Goal: Task Accomplishment & Management: Complete application form

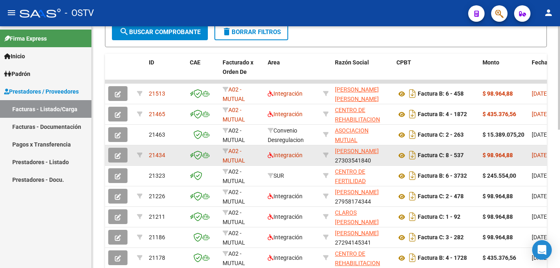
scroll to position [323, 0]
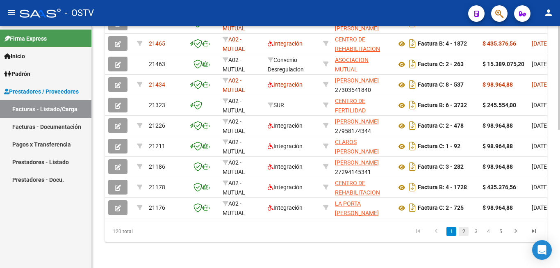
click at [462, 233] on link "2" at bounding box center [464, 231] width 10 height 9
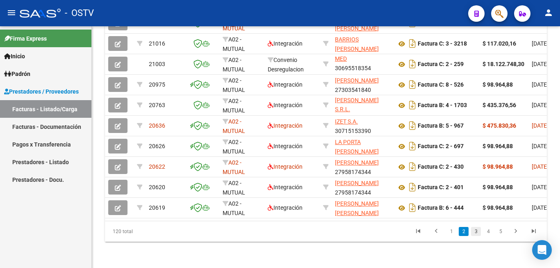
click at [477, 230] on link "3" at bounding box center [476, 231] width 10 height 9
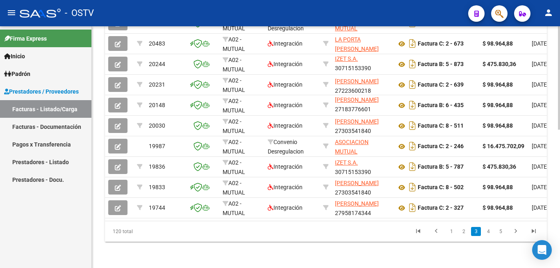
scroll to position [11, 0]
click at [467, 231] on link "2" at bounding box center [464, 231] width 10 height 9
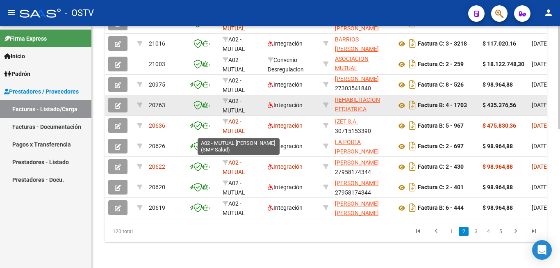
scroll to position [29, 0]
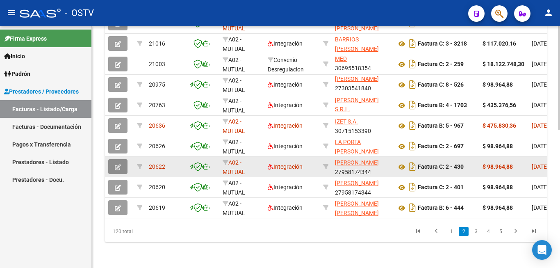
click at [117, 164] on icon "button" at bounding box center [118, 167] width 6 height 6
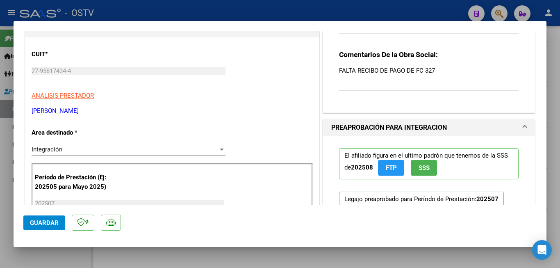
scroll to position [41, 0]
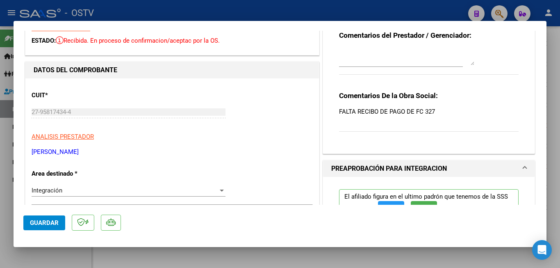
click at [408, 1] on div at bounding box center [280, 134] width 560 height 268
type input "$ 0,00"
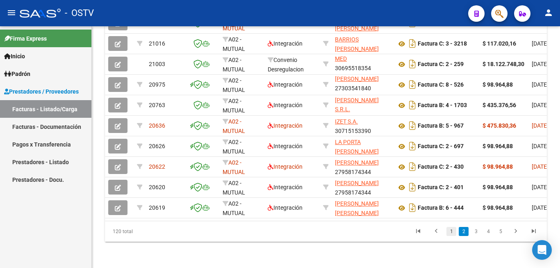
scroll to position [323, 0]
click at [478, 230] on link "3" at bounding box center [476, 231] width 10 height 9
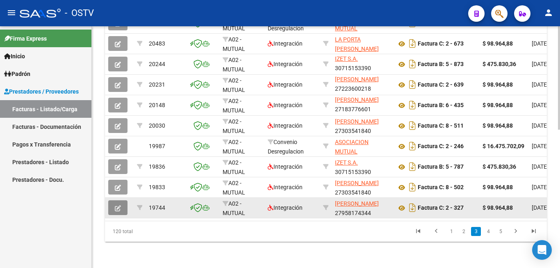
click at [125, 200] on button "button" at bounding box center [117, 207] width 19 height 15
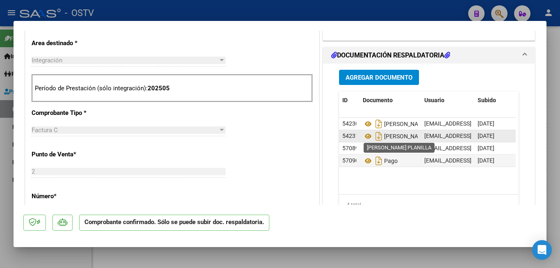
scroll to position [328, 0]
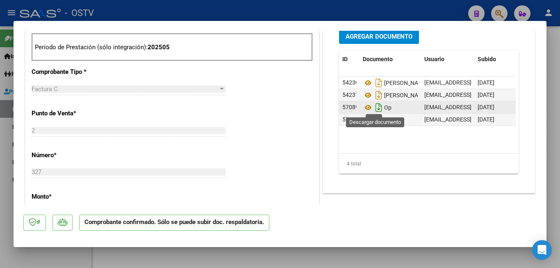
click at [373, 108] on icon "Descargar documento" at bounding box center [378, 107] width 11 height 13
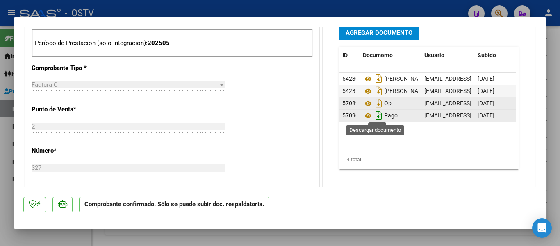
click at [374, 116] on icon "Descargar documento" at bounding box center [378, 115] width 11 height 13
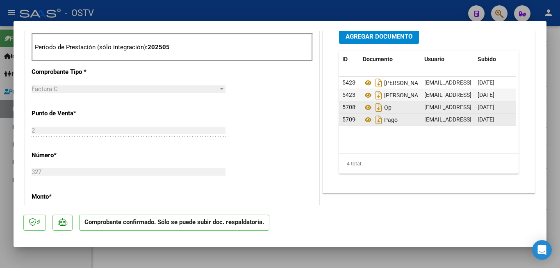
click at [6, 133] on div at bounding box center [280, 134] width 560 height 268
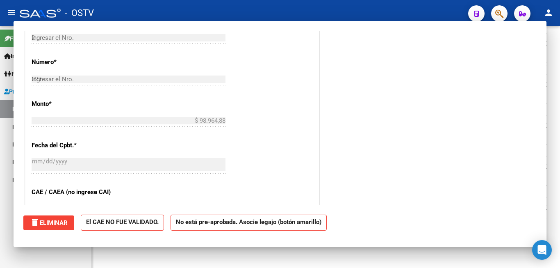
type input "$ 0,00"
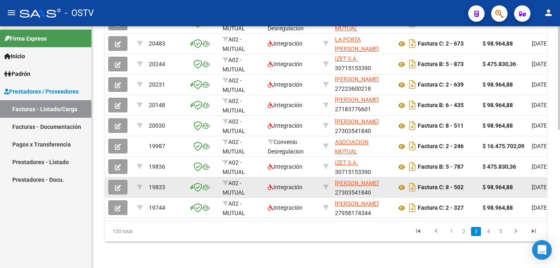
scroll to position [323, 0]
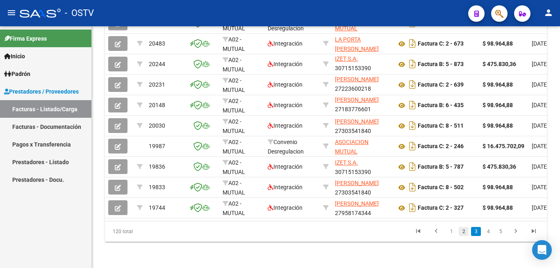
click at [464, 232] on link "2" at bounding box center [464, 231] width 10 height 9
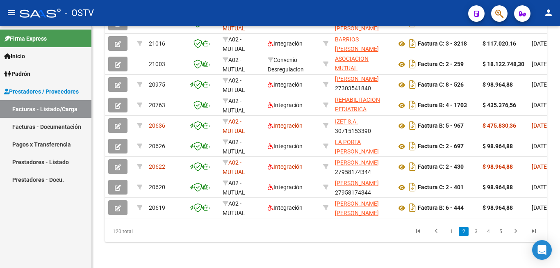
scroll to position [29, 0]
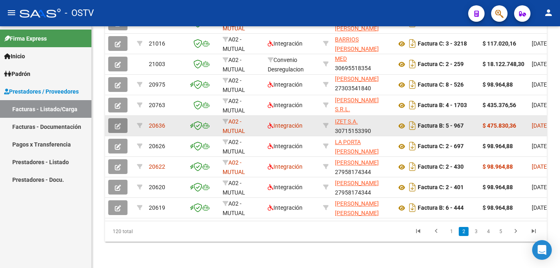
click at [120, 123] on icon "button" at bounding box center [118, 126] width 6 height 6
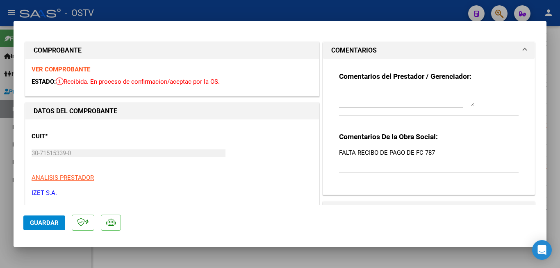
click at [420, 15] on div at bounding box center [280, 134] width 560 height 268
type input "$ 0,00"
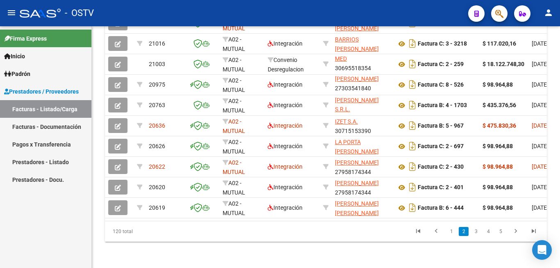
scroll to position [323, 0]
click at [473, 234] on link "3" at bounding box center [476, 231] width 10 height 9
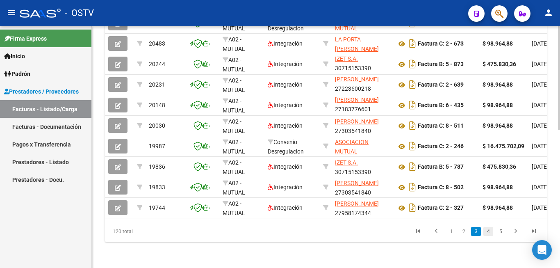
click at [492, 234] on link "4" at bounding box center [488, 231] width 10 height 9
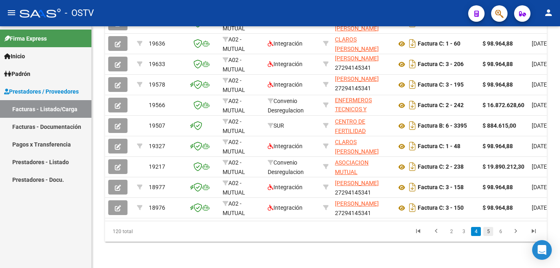
click at [489, 230] on link "5" at bounding box center [488, 231] width 10 height 9
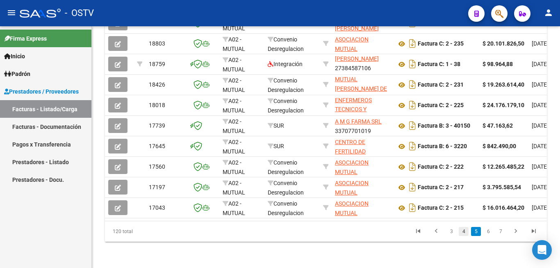
click at [461, 233] on link "4" at bounding box center [464, 231] width 10 height 9
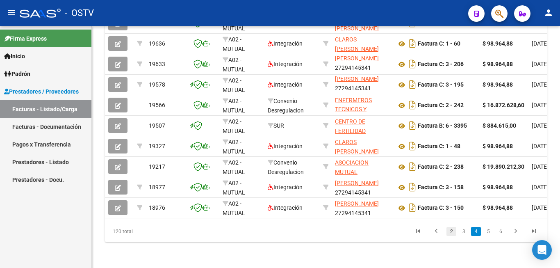
click at [450, 233] on link "2" at bounding box center [451, 231] width 10 height 9
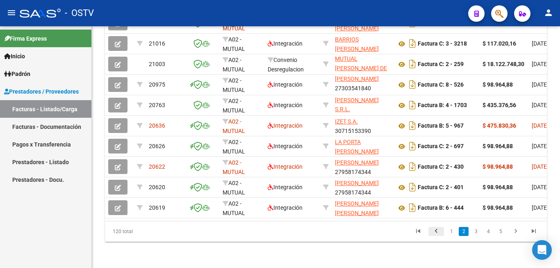
scroll to position [57, 0]
click at [451, 228] on link "1" at bounding box center [451, 231] width 10 height 9
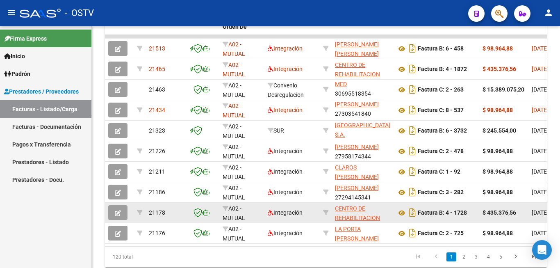
scroll to position [282, 0]
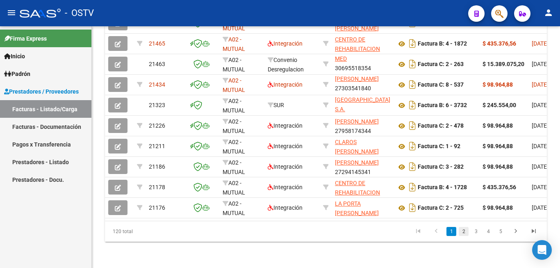
click at [461, 230] on link "2" at bounding box center [464, 231] width 10 height 9
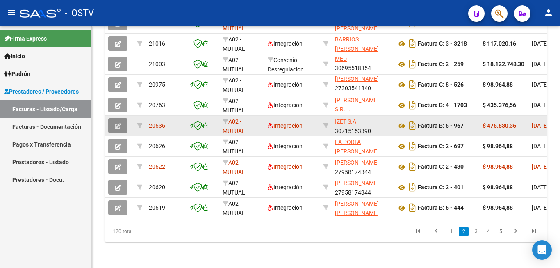
click at [113, 119] on button "button" at bounding box center [117, 125] width 19 height 15
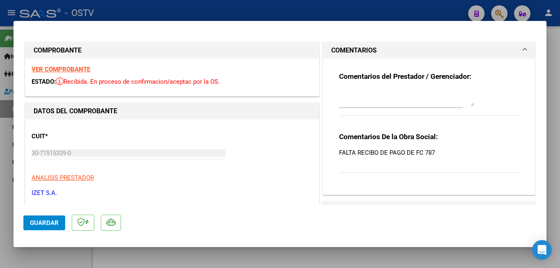
click at [413, 14] on div at bounding box center [280, 134] width 560 height 268
type input "$ 0,00"
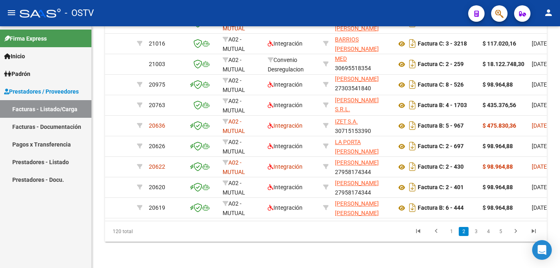
scroll to position [323, 0]
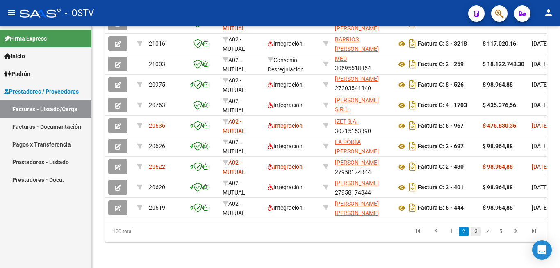
click at [473, 233] on link "3" at bounding box center [476, 231] width 10 height 9
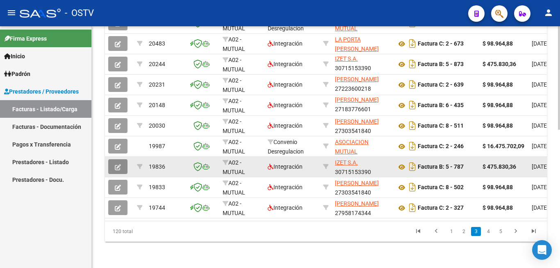
click at [114, 161] on button "button" at bounding box center [117, 166] width 19 height 15
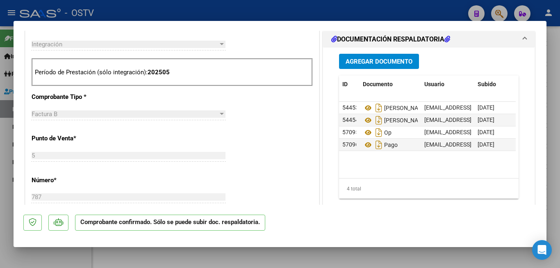
scroll to position [328, 0]
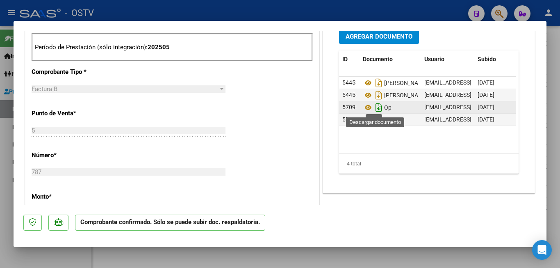
click at [375, 107] on icon "Descargar documento" at bounding box center [378, 107] width 11 height 13
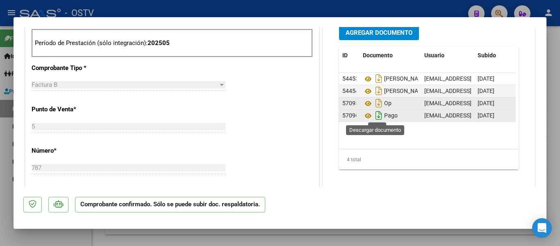
click at [373, 118] on icon "Descargar documento" at bounding box center [378, 115] width 11 height 13
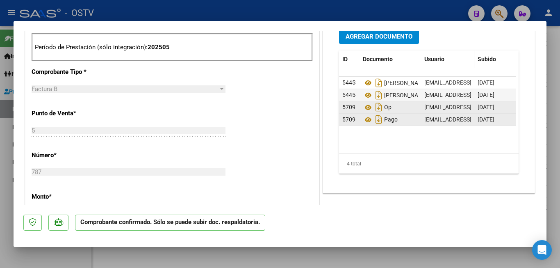
type input "$ 0,00"
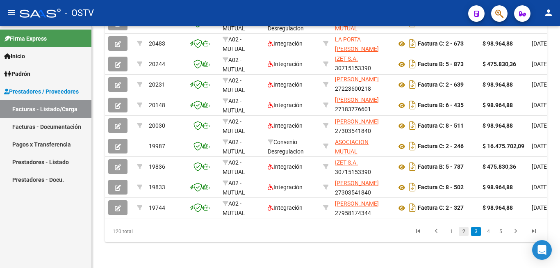
click at [468, 232] on link "2" at bounding box center [464, 231] width 10 height 9
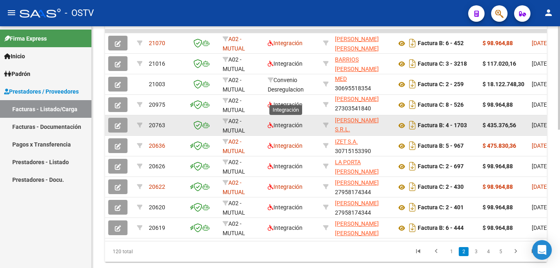
scroll to position [282, 0]
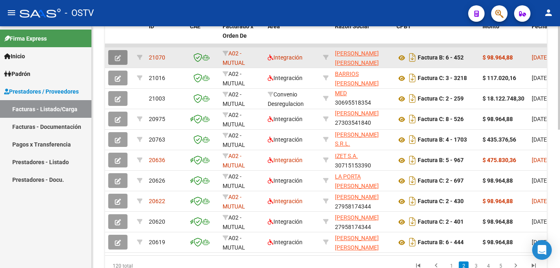
click at [125, 57] on button "button" at bounding box center [117, 57] width 19 height 15
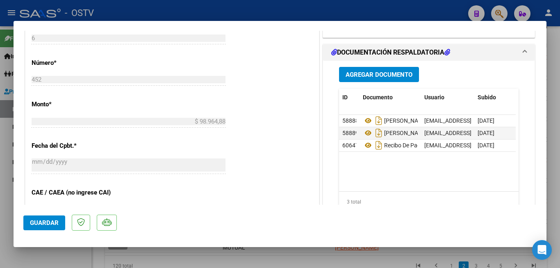
scroll to position [369, 0]
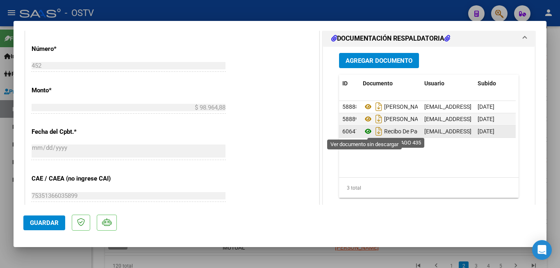
click at [365, 133] on icon at bounding box center [368, 131] width 11 height 10
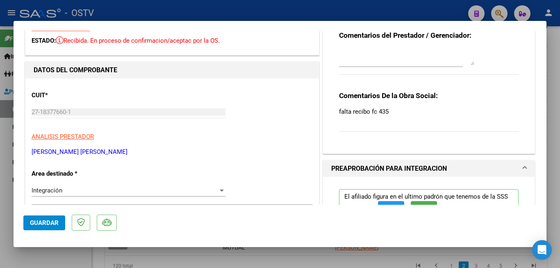
scroll to position [0, 0]
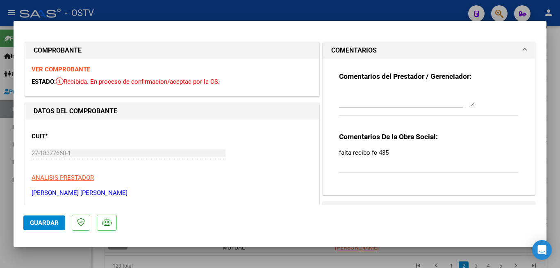
click at [392, 100] on textarea at bounding box center [406, 98] width 135 height 16
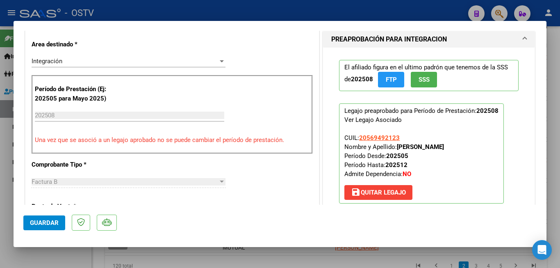
scroll to position [123, 0]
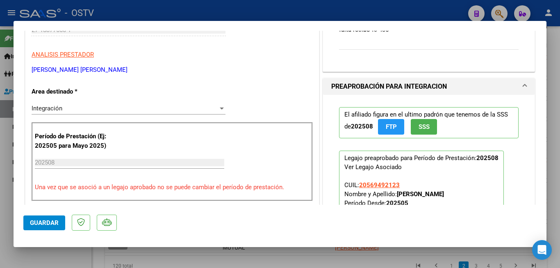
type textarea "YA FUE CARGADO EL RECIBO DE PAGO DE LA FC 435"
click at [25, 221] on button "Guardar" at bounding box center [44, 222] width 42 height 15
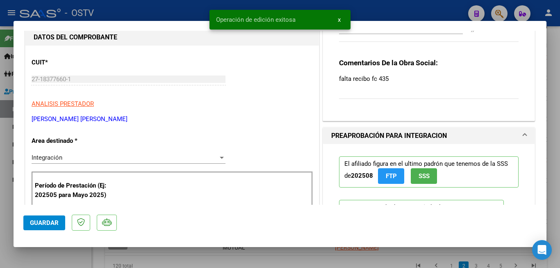
scroll to position [0, 0]
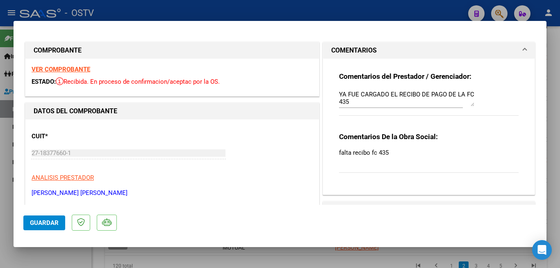
click at [382, 9] on div at bounding box center [280, 134] width 560 height 268
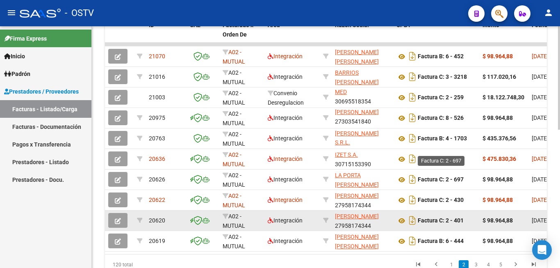
scroll to position [323, 0]
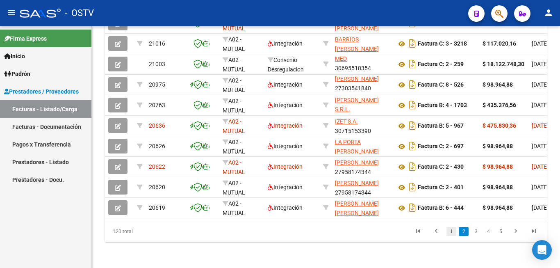
click at [454, 231] on link "1" at bounding box center [451, 231] width 10 height 9
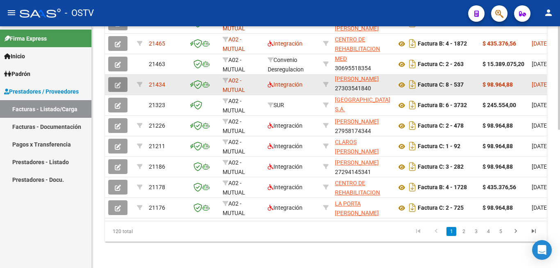
click at [115, 82] on span "button" at bounding box center [118, 84] width 6 height 7
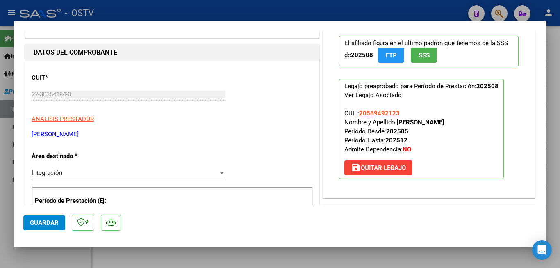
scroll to position [0, 0]
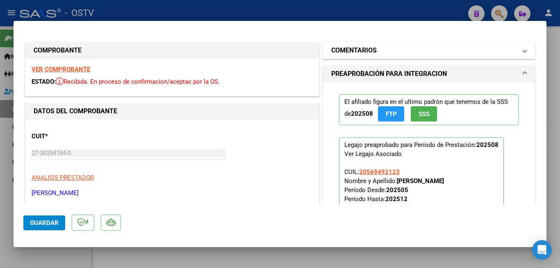
click at [433, 56] on mat-expansion-panel-header "COMENTARIOS" at bounding box center [428, 50] width 211 height 16
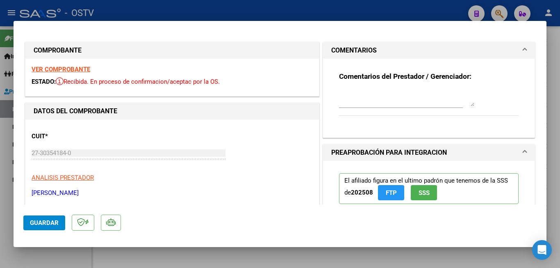
click at [433, 56] on mat-expansion-panel-header "COMENTARIOS" at bounding box center [428, 50] width 211 height 16
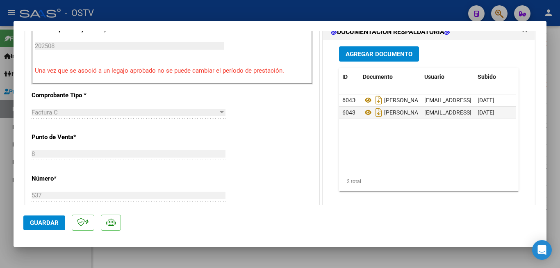
scroll to position [246, 0]
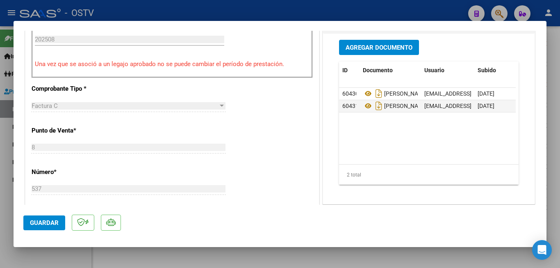
type input "$ 0,00"
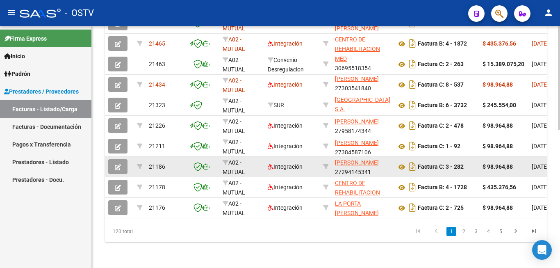
scroll to position [11, 0]
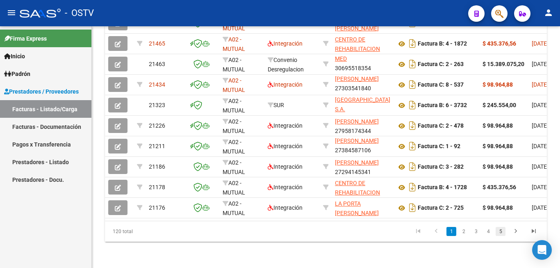
click at [503, 233] on link "5" at bounding box center [501, 231] width 10 height 9
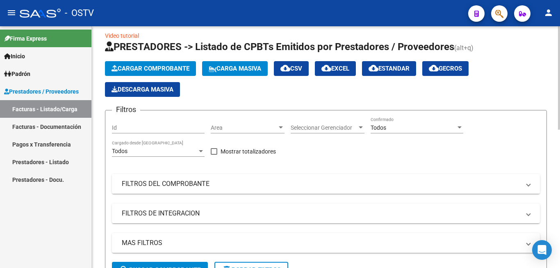
scroll to position [0, 0]
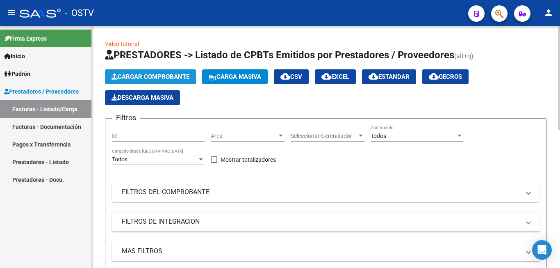
click at [153, 84] on button "Cargar Comprobante" at bounding box center [150, 76] width 91 height 15
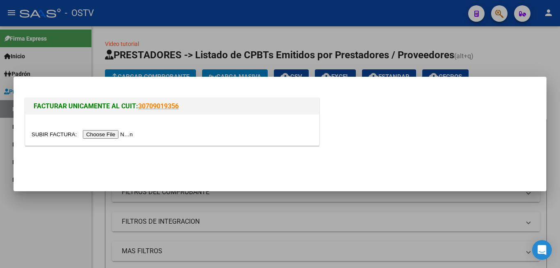
click at [115, 134] on input "file" at bounding box center [84, 134] width 104 height 9
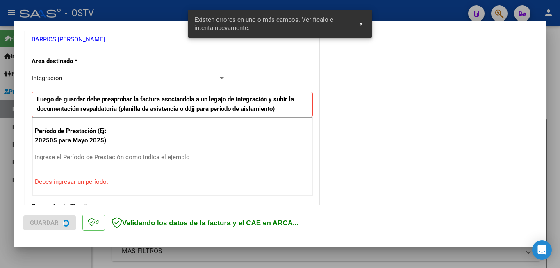
scroll to position [198, 0]
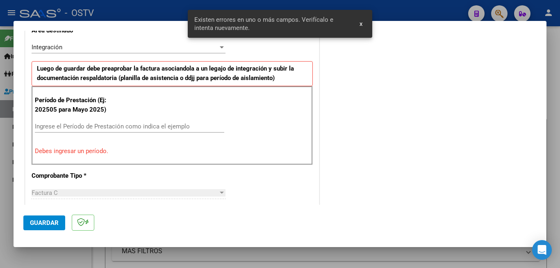
click at [128, 124] on input "Ingrese el Período de Prestación como indica el ejemplo" at bounding box center [129, 126] width 189 height 7
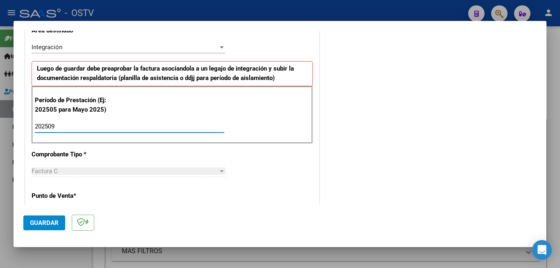
type input "202509"
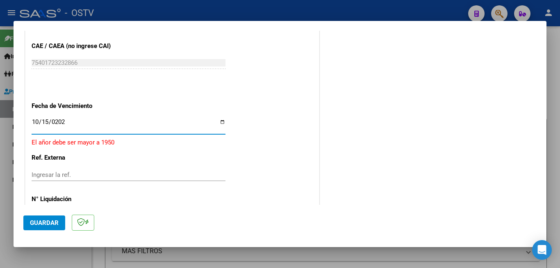
type input "2025-10-15"
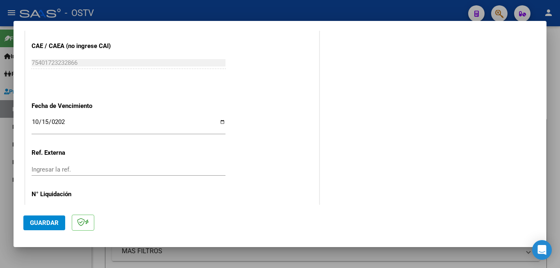
scroll to position [0, 0]
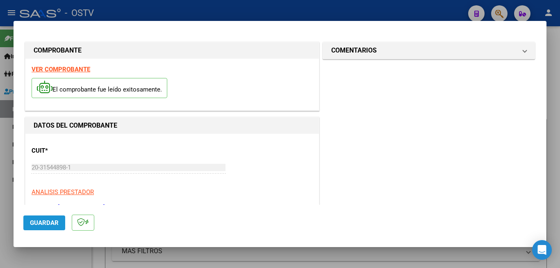
click at [47, 224] on span "Guardar" at bounding box center [44, 222] width 29 height 7
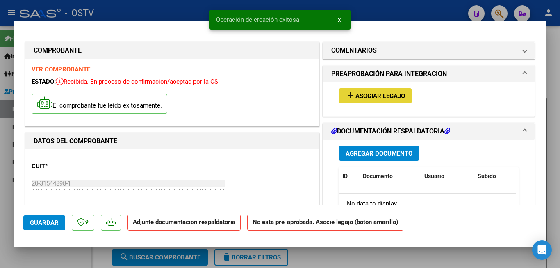
click at [356, 97] on span "Asociar Legajo" at bounding box center [380, 95] width 50 height 7
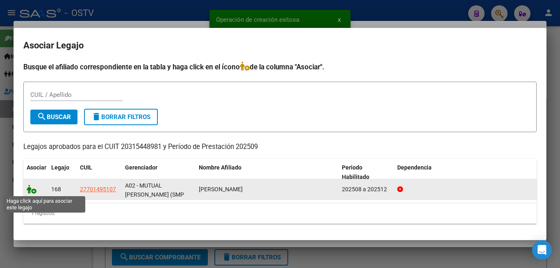
click at [33, 191] on icon at bounding box center [32, 188] width 10 height 9
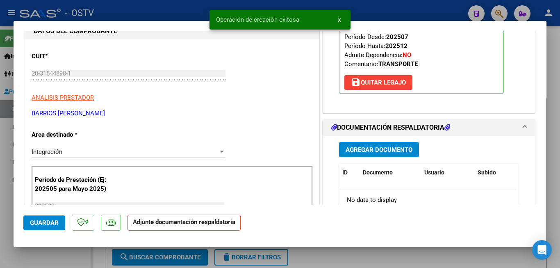
scroll to position [164, 0]
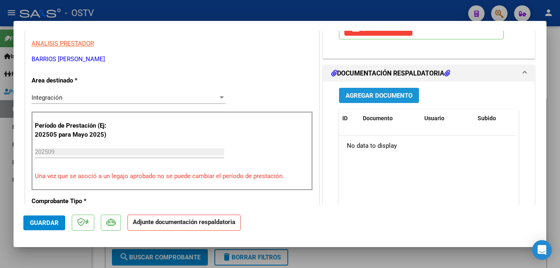
click at [401, 97] on span "Agregar Documento" at bounding box center [379, 95] width 67 height 7
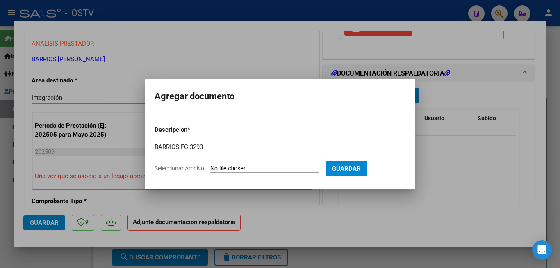
type input "BARRIOS FC 3293"
click at [229, 170] on input "Seleccionar Archivo" at bounding box center [264, 169] width 109 height 8
type input "C:\fakepath\BARRIOS FC 3293.pdf"
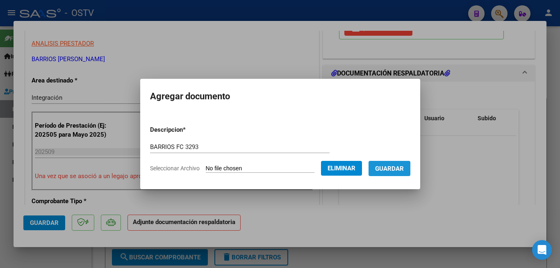
click at [394, 172] on button "Guardar" at bounding box center [389, 168] width 42 height 15
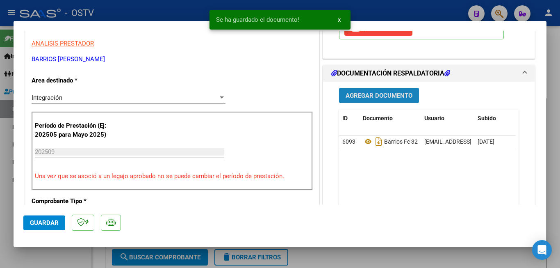
click at [398, 95] on span "Agregar Documento" at bounding box center [379, 95] width 67 height 7
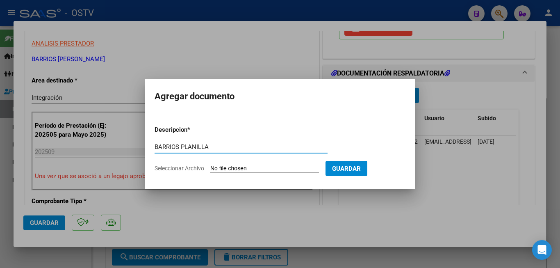
type input "BARRIOS PLANILLA"
click at [266, 166] on input "Seleccionar Archivo" at bounding box center [264, 169] width 109 height 8
type input "C:\fakepath\BARRIOS PLANILLA.pdf"
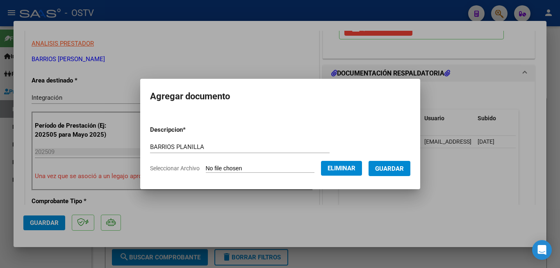
click at [399, 171] on span "Guardar" at bounding box center [389, 168] width 29 height 7
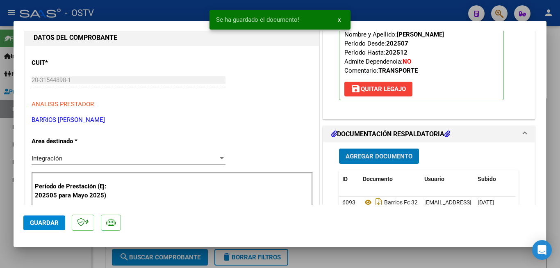
scroll to position [82, 0]
